Goal: Task Accomplishment & Management: Use online tool/utility

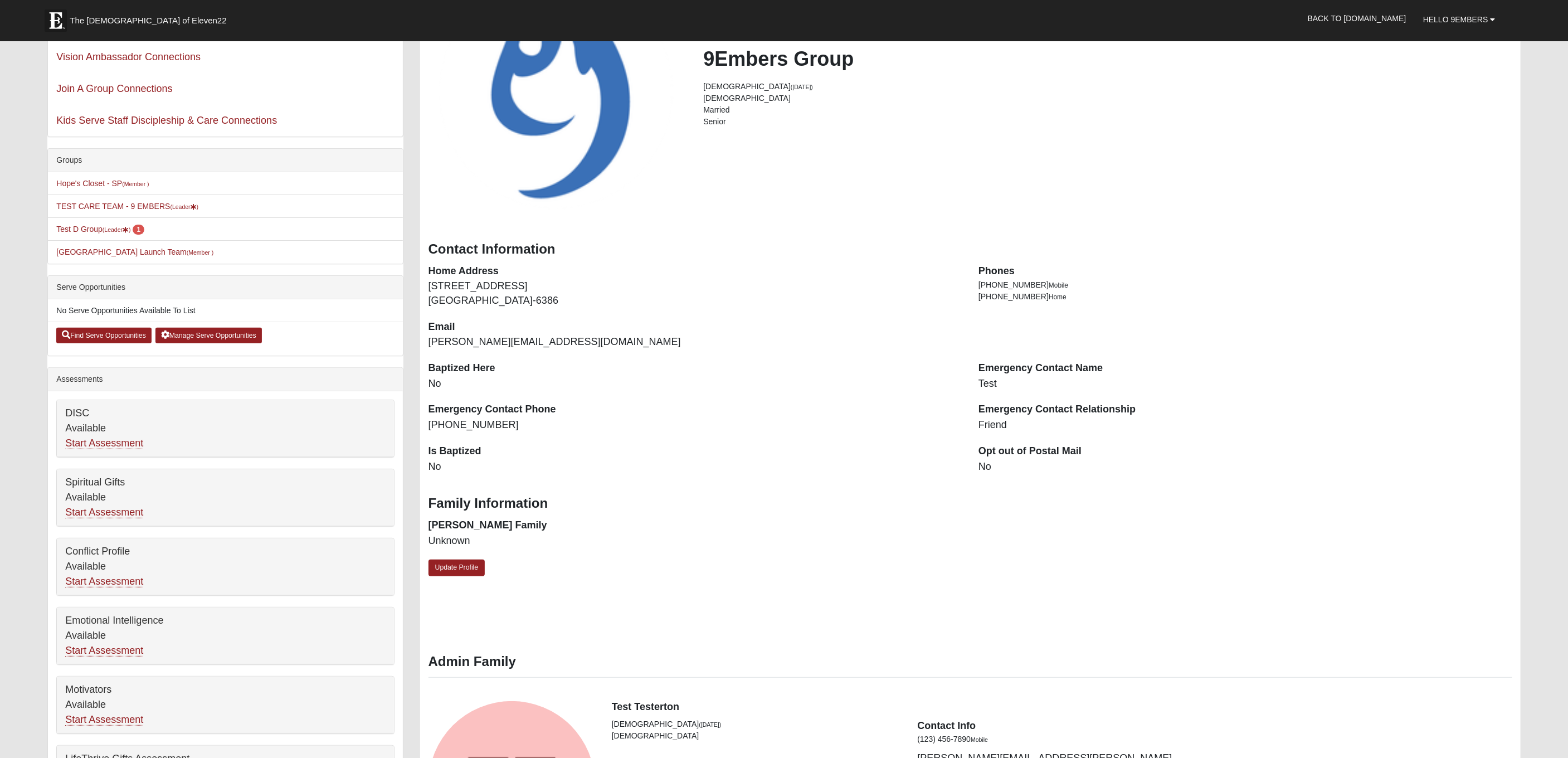
scroll to position [153, 0]
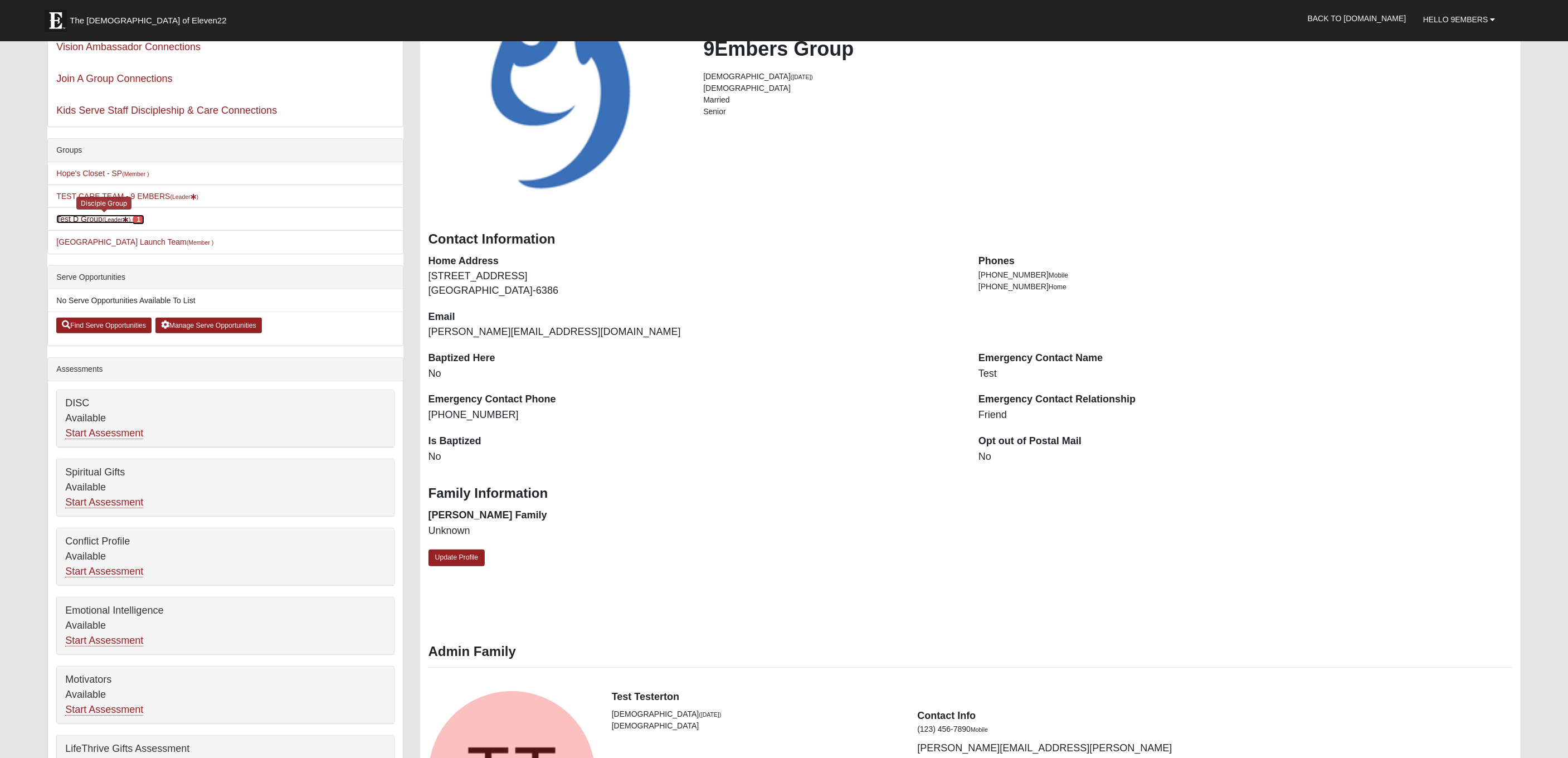
click at [111, 217] on small "(Leader )" at bounding box center [117, 220] width 28 height 7
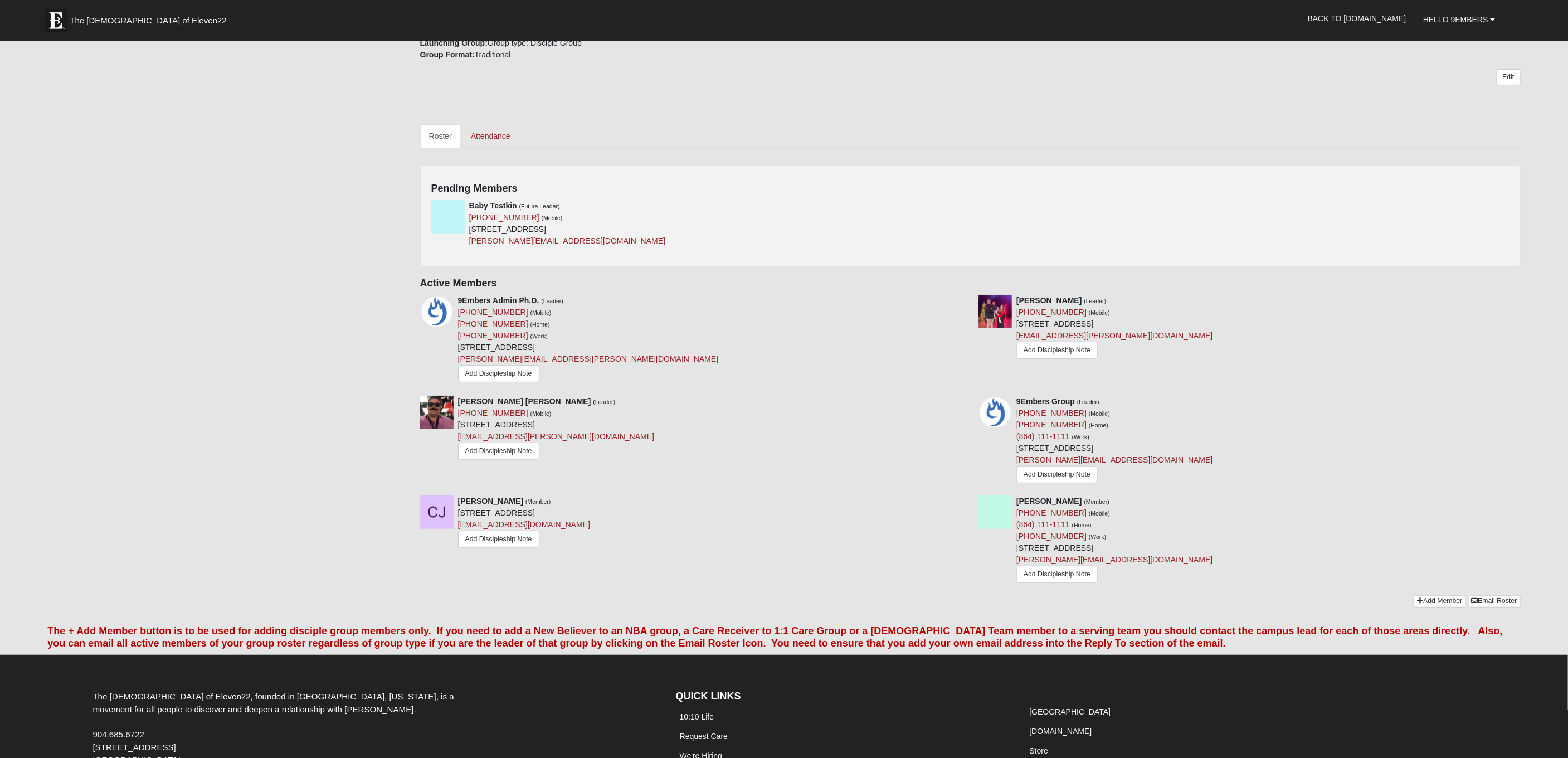
scroll to position [286, 0]
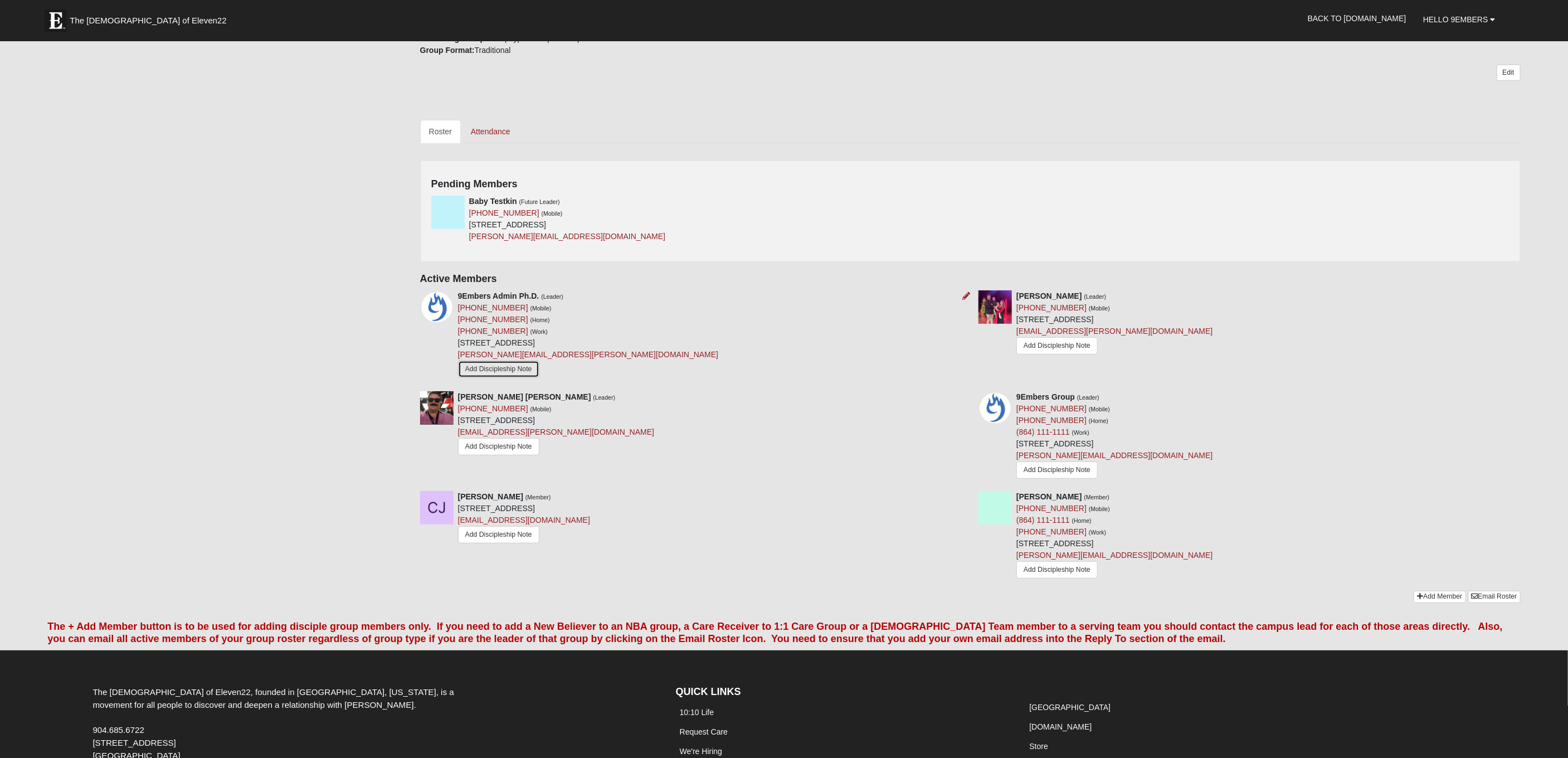
click at [505, 366] on link "Add Discipleship Note" at bounding box center [499, 369] width 82 height 17
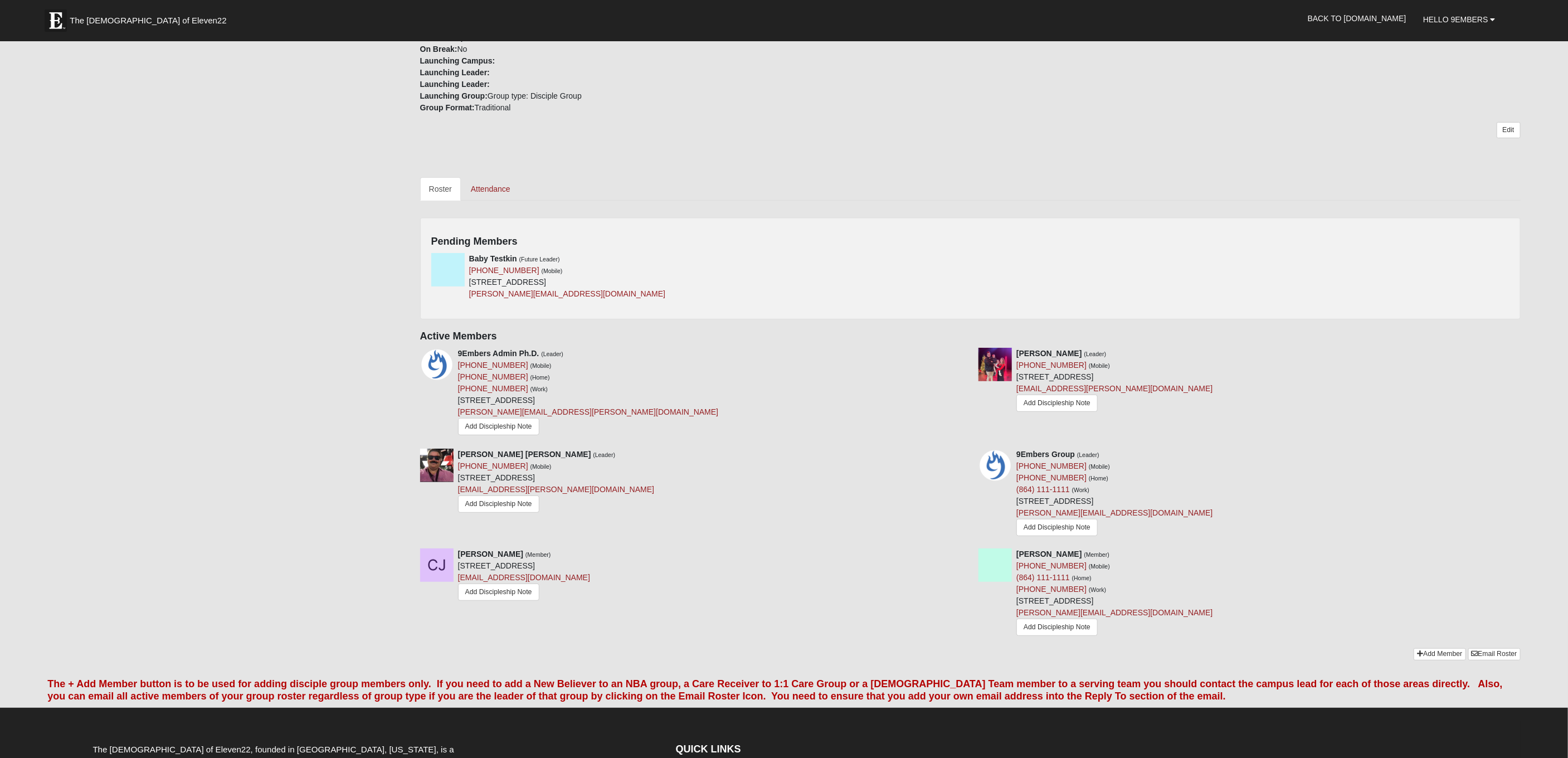
scroll to position [229, 0]
click at [512, 428] on link "Add Discipleship Note" at bounding box center [499, 426] width 82 height 17
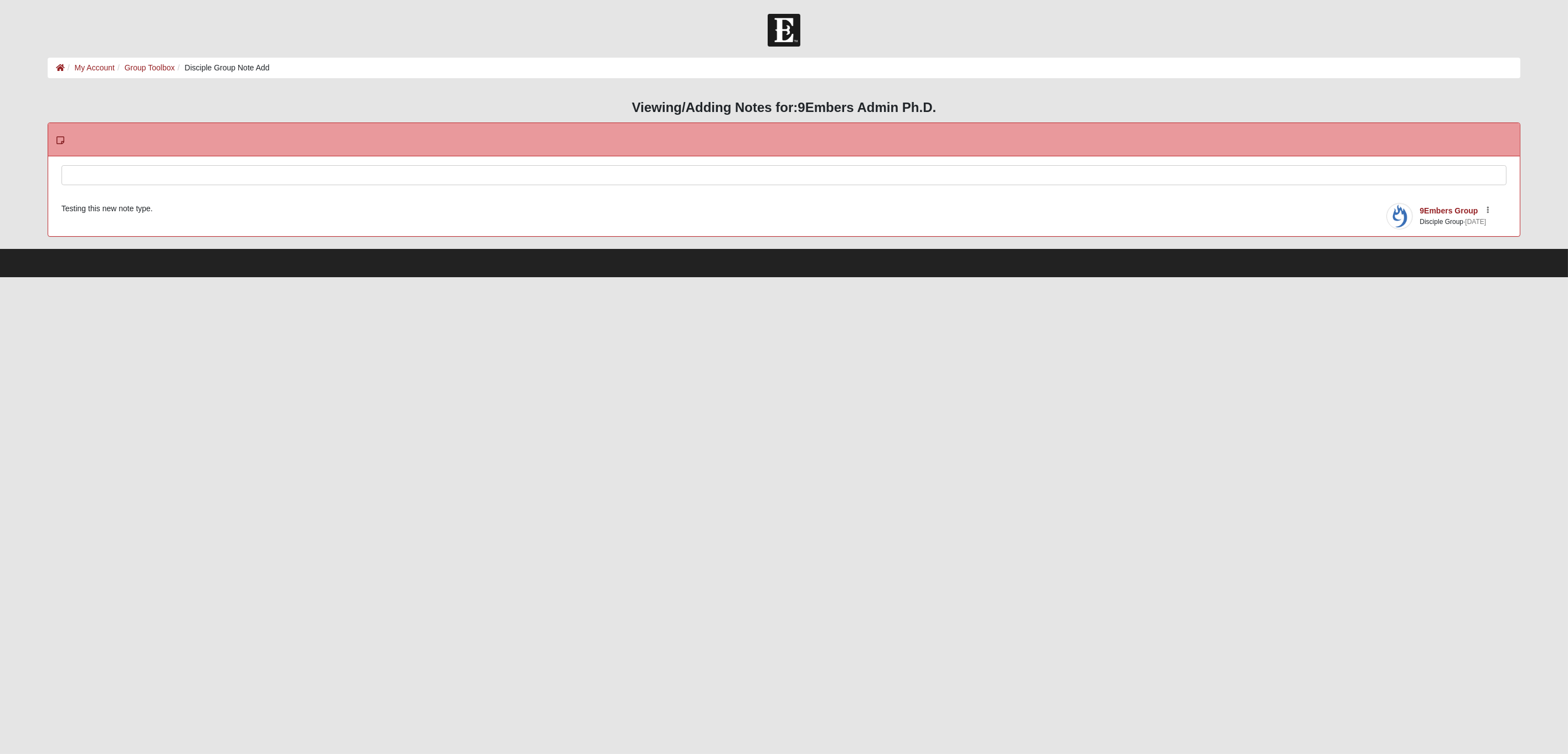
click at [190, 174] on div at bounding box center [784, 190] width 1444 height 48
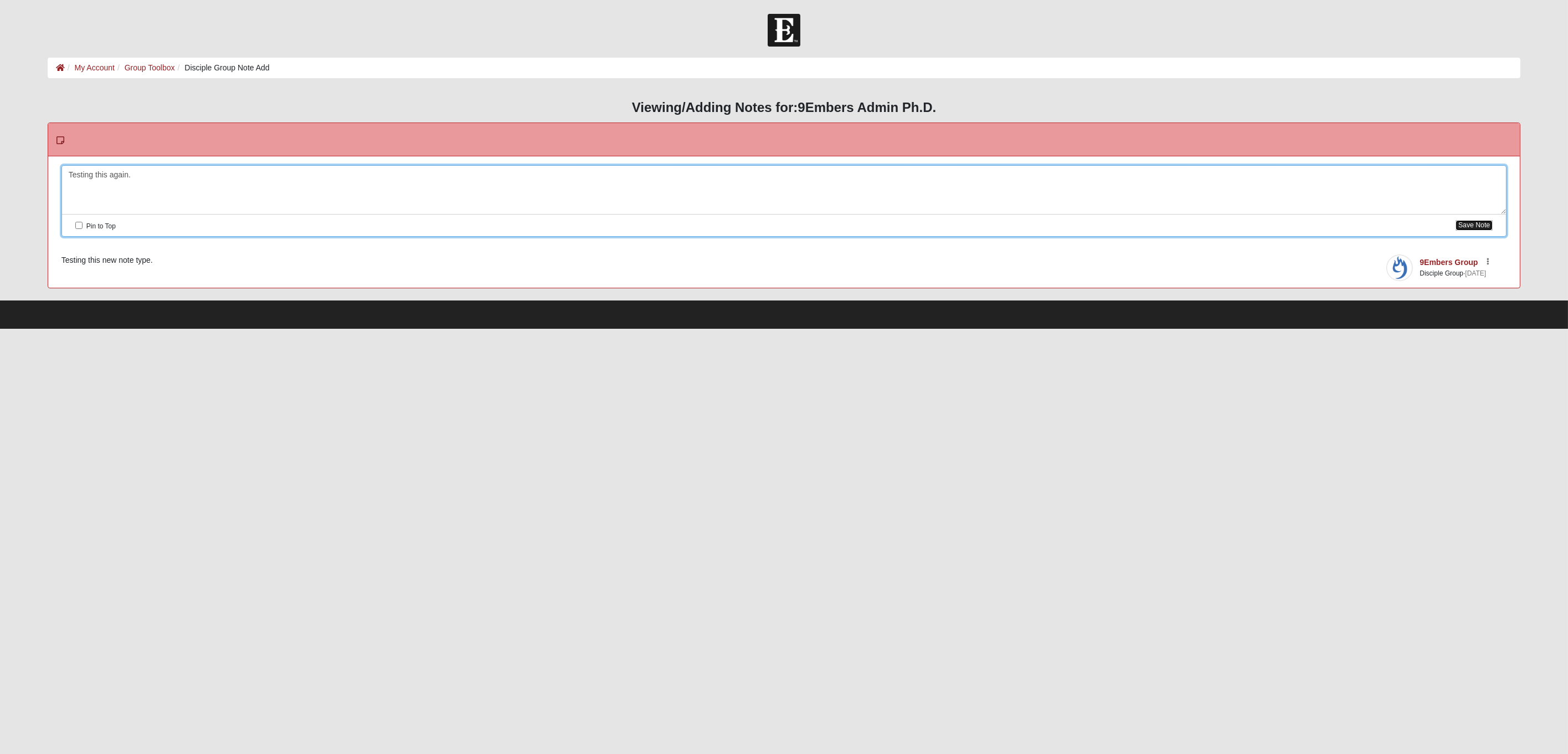
click at [1480, 225] on button "Save Note" at bounding box center [1474, 225] width 37 height 10
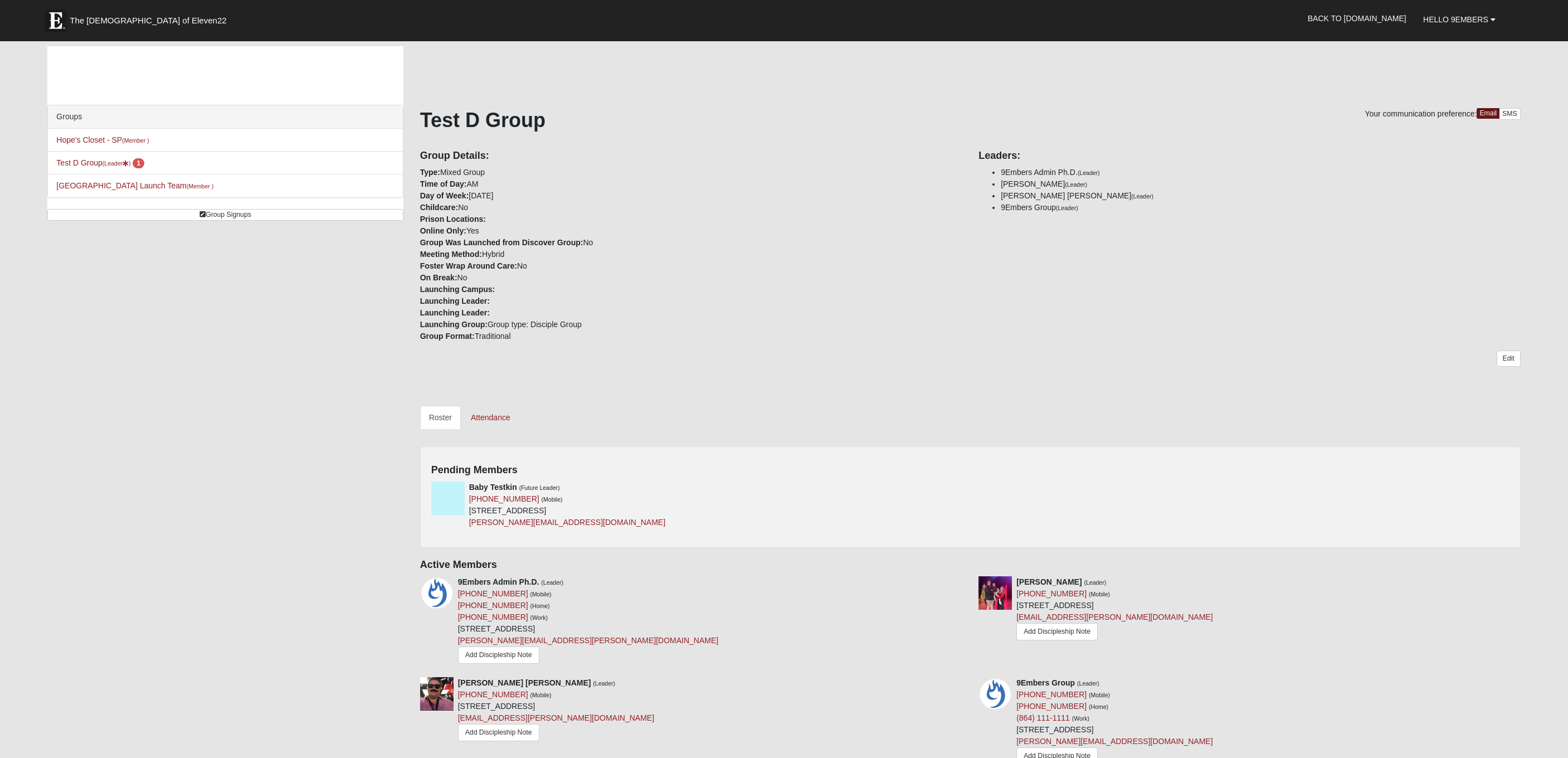
scroll to position [229, 0]
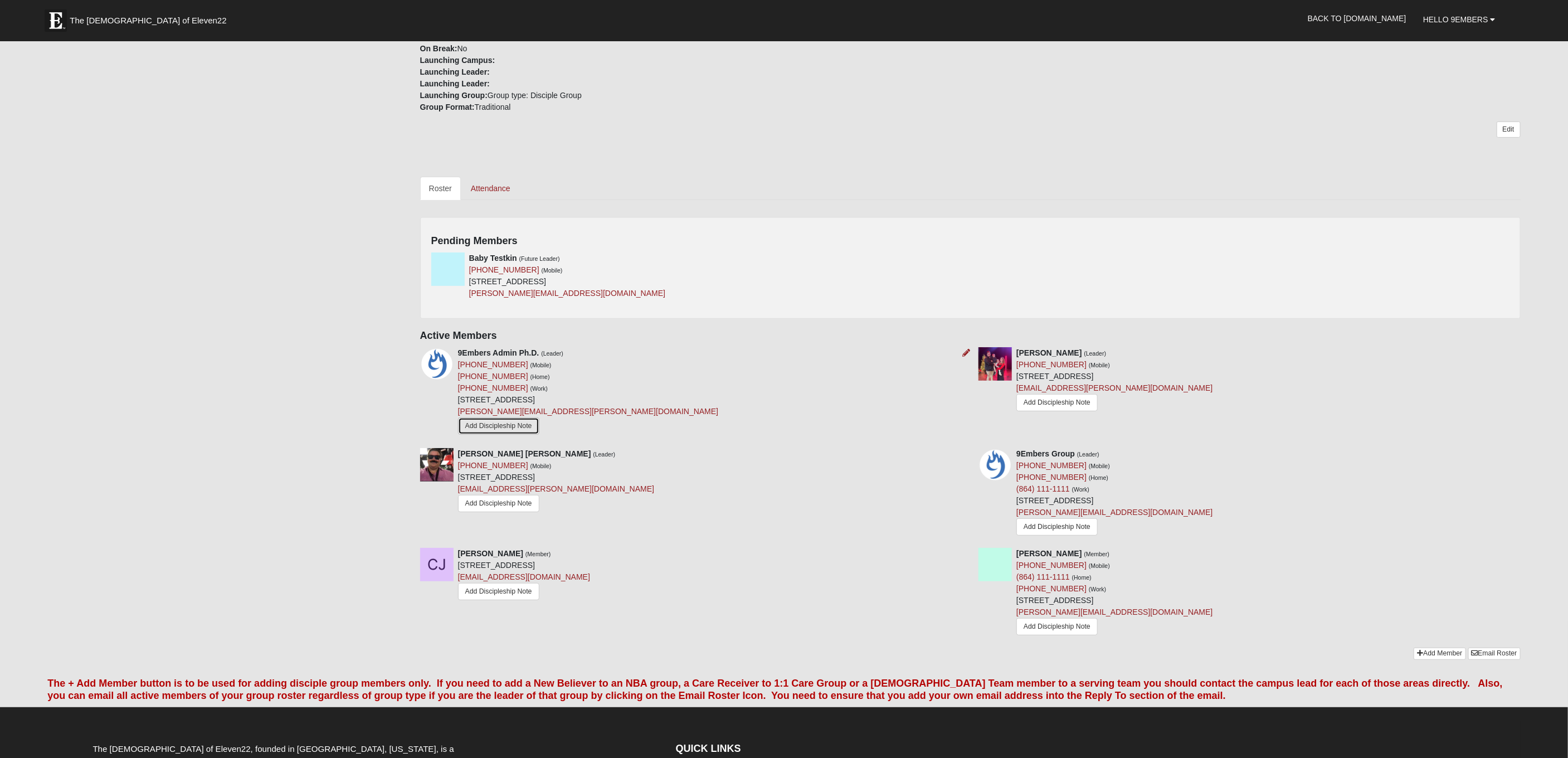
click at [478, 421] on link "Add Discipleship Note" at bounding box center [499, 426] width 82 height 17
